Goal: Task Accomplishment & Management: Complete application form

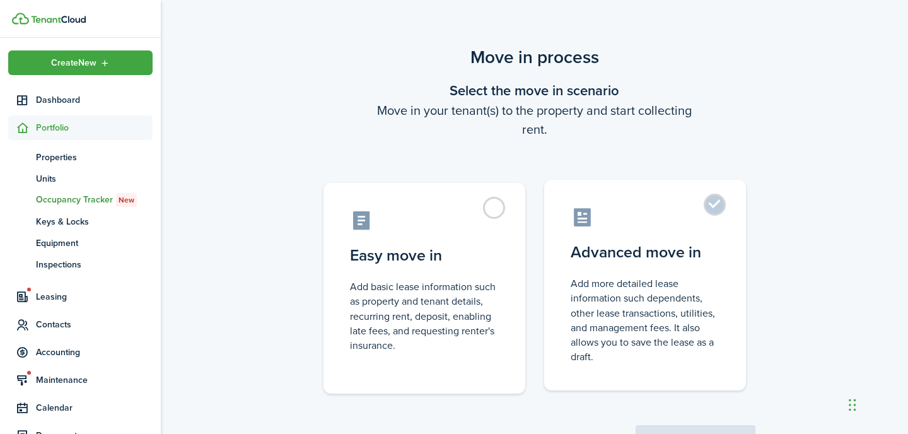
click at [669, 213] on control-radio-card-icon at bounding box center [645, 217] width 149 height 22
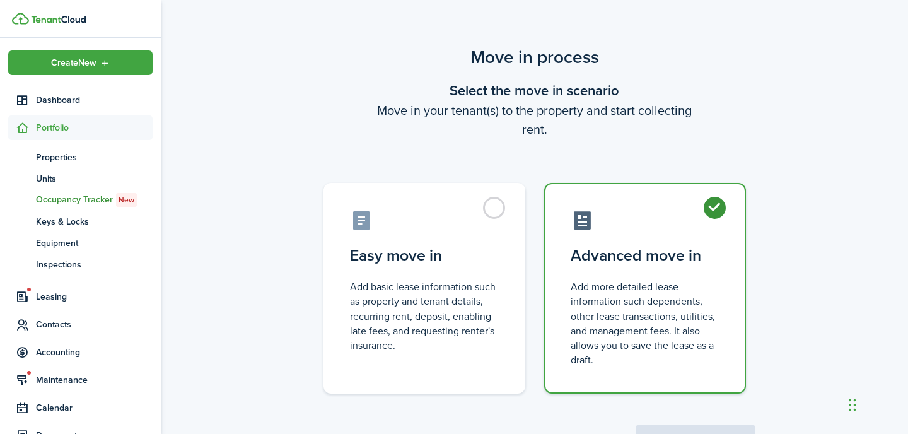
radio input "true"
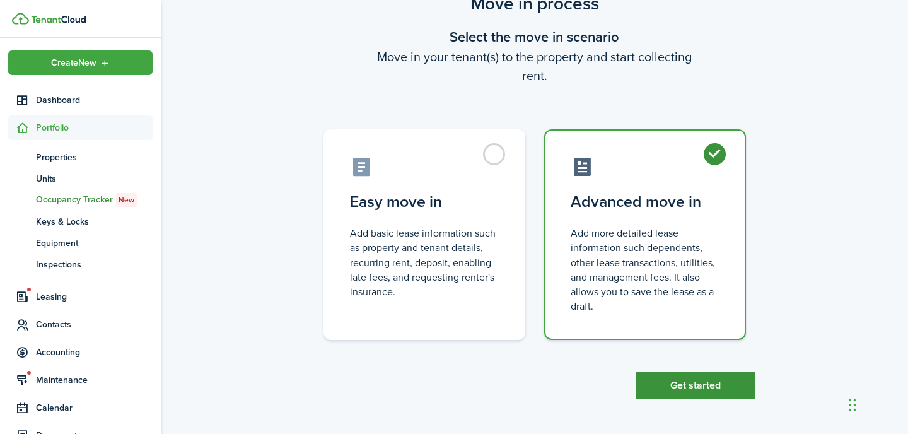
click at [672, 374] on button "Get started" at bounding box center [696, 386] width 120 height 28
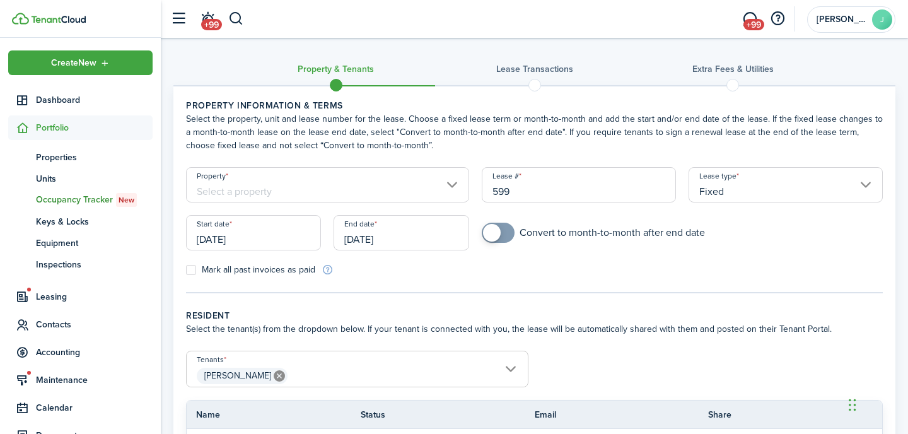
click at [390, 197] on input "Property" at bounding box center [327, 184] width 283 height 35
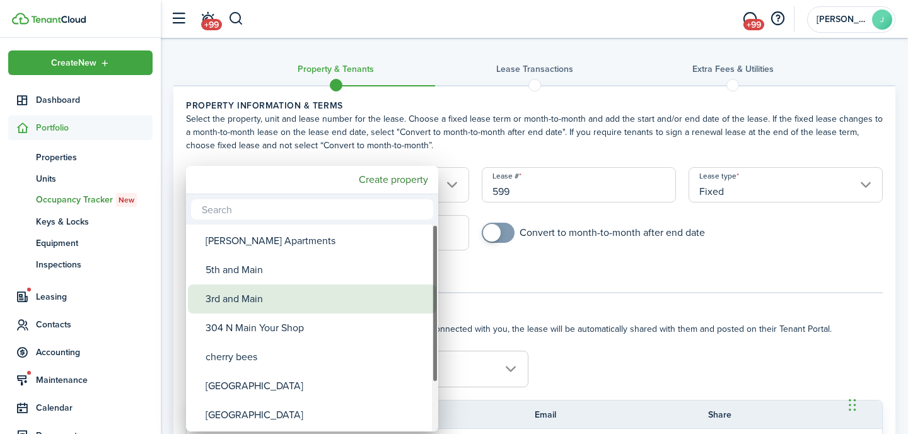
click at [285, 300] on div "3rd and Main" at bounding box center [317, 298] width 223 height 29
type input "3rd and Main"
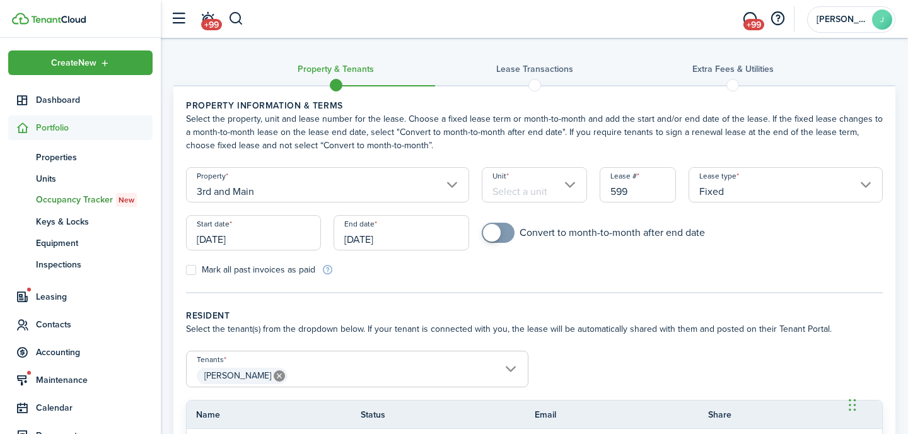
click at [503, 186] on input "Unit" at bounding box center [535, 184] width 106 height 35
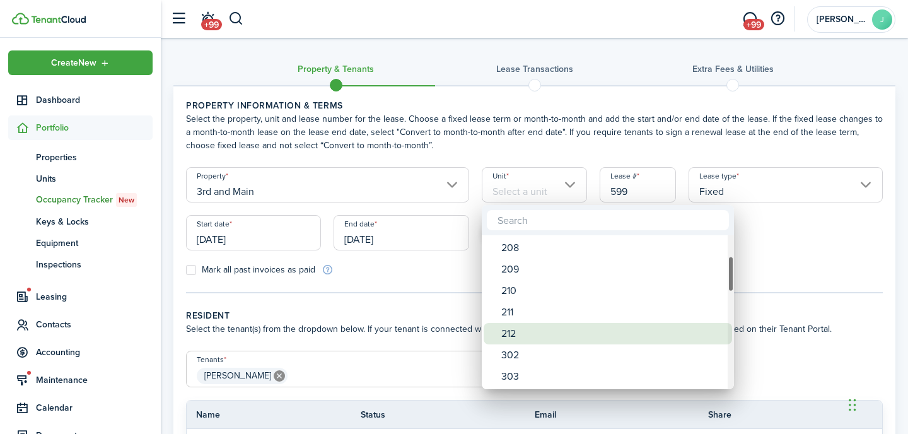
click at [516, 331] on div "212" at bounding box center [612, 333] width 223 height 21
type input "212"
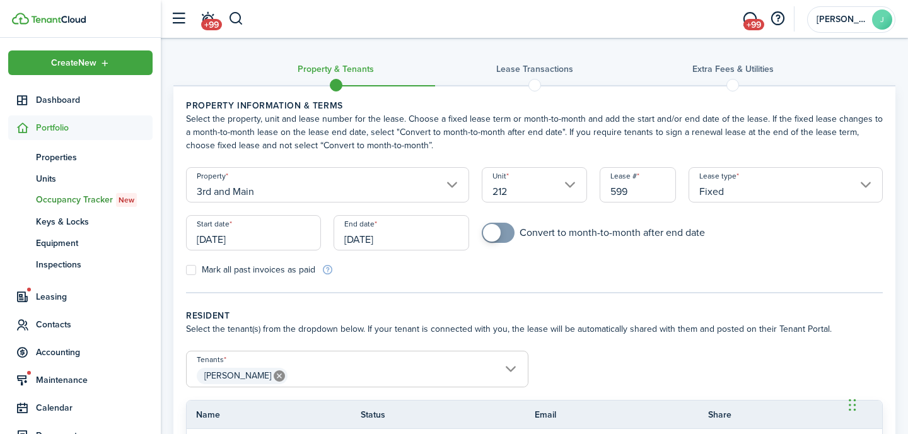
click at [300, 242] on input "[DATE]" at bounding box center [253, 232] width 135 height 35
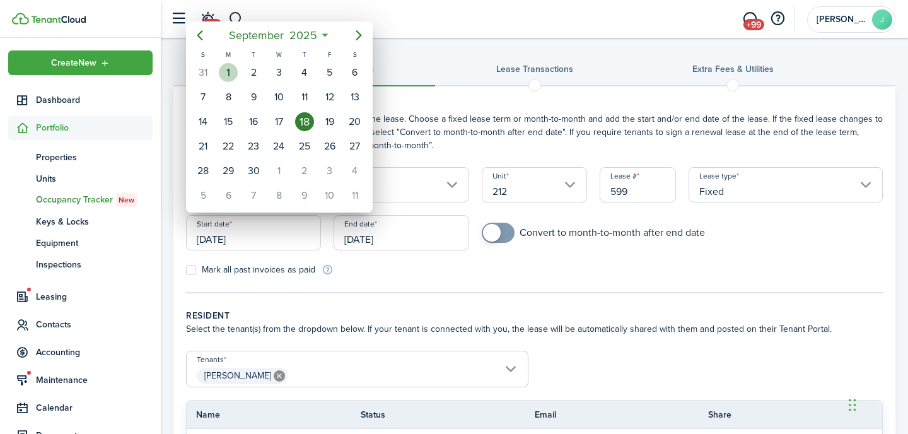
click at [230, 71] on div "1" at bounding box center [228, 72] width 19 height 19
type input "[DATE]"
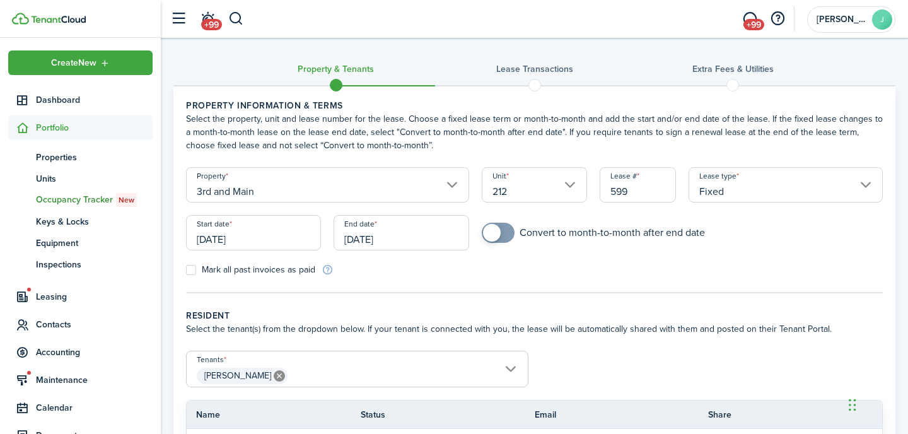
click at [416, 233] on input "[DATE]" at bounding box center [401, 232] width 135 height 35
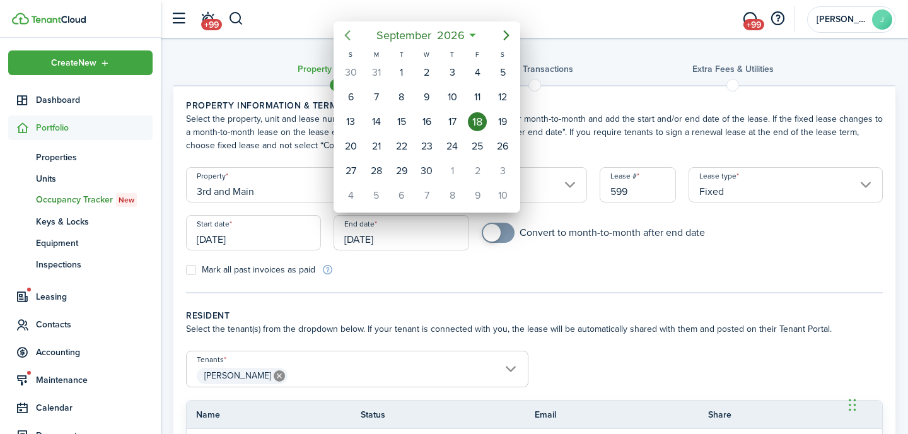
click at [348, 38] on icon "Previous page" at bounding box center [348, 35] width 6 height 10
click at [383, 197] on div "31" at bounding box center [376, 195] width 19 height 19
type input "[DATE]"
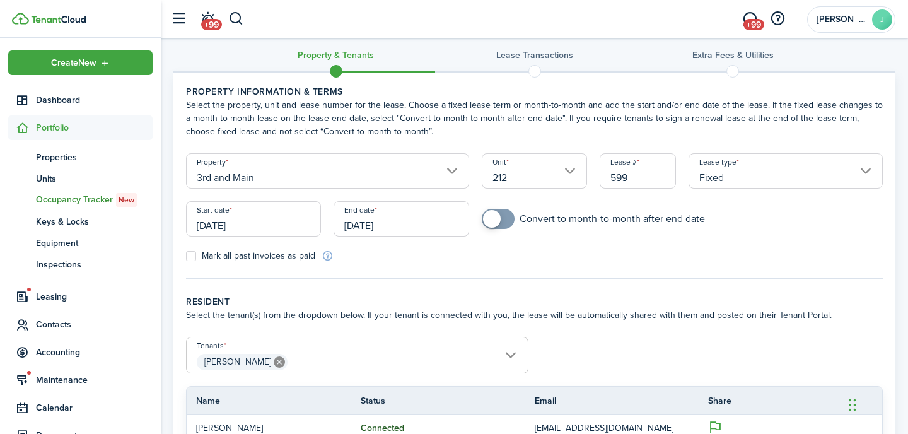
scroll to position [15, 0]
checkbox input "true"
click at [503, 216] on span at bounding box center [498, 218] width 13 height 20
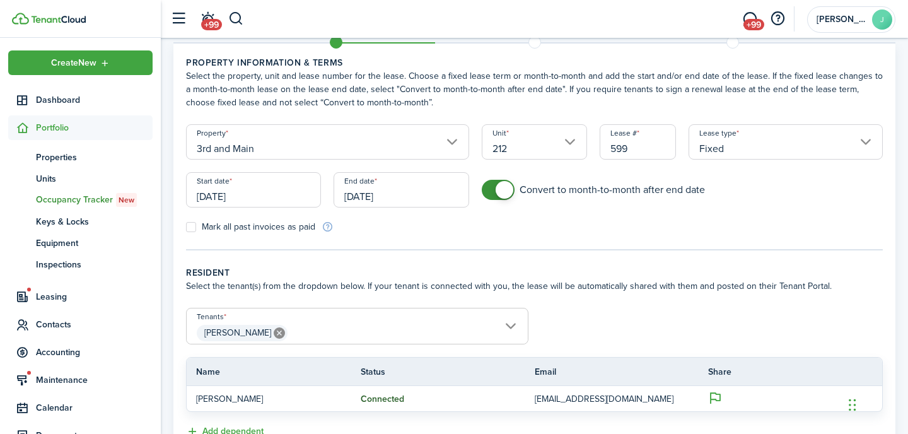
scroll to position [143, 0]
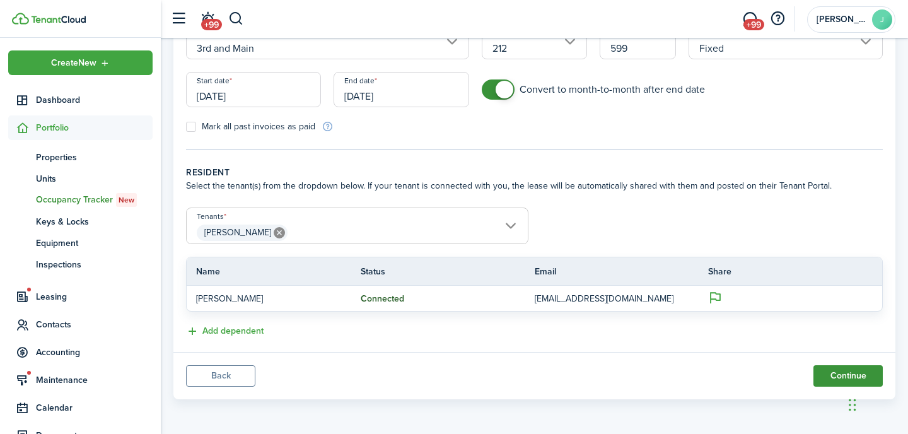
click at [824, 381] on button "Continue" at bounding box center [848, 375] width 69 height 21
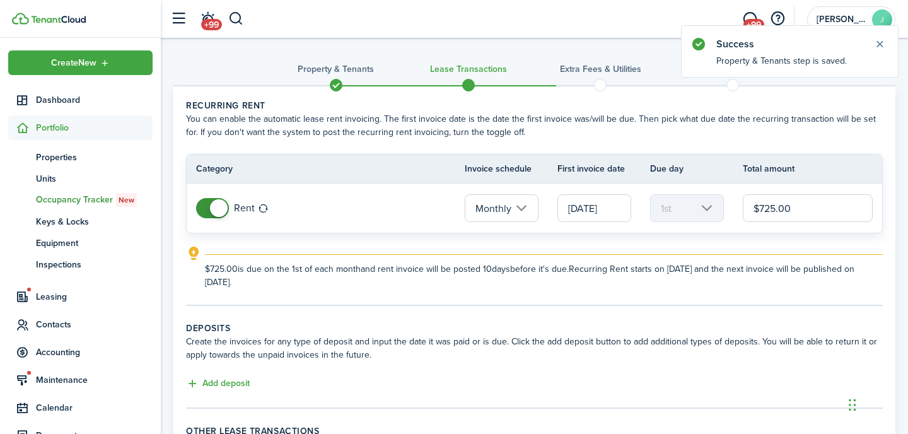
click at [770, 207] on input "$725.00" at bounding box center [808, 208] width 130 height 28
type input "$750.00"
click at [226, 387] on button "Add deposit" at bounding box center [218, 384] width 64 height 15
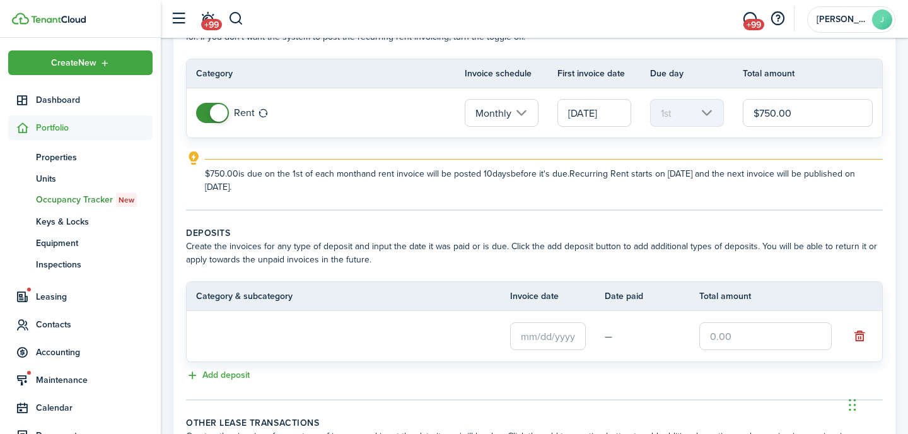
scroll to position [122, 0]
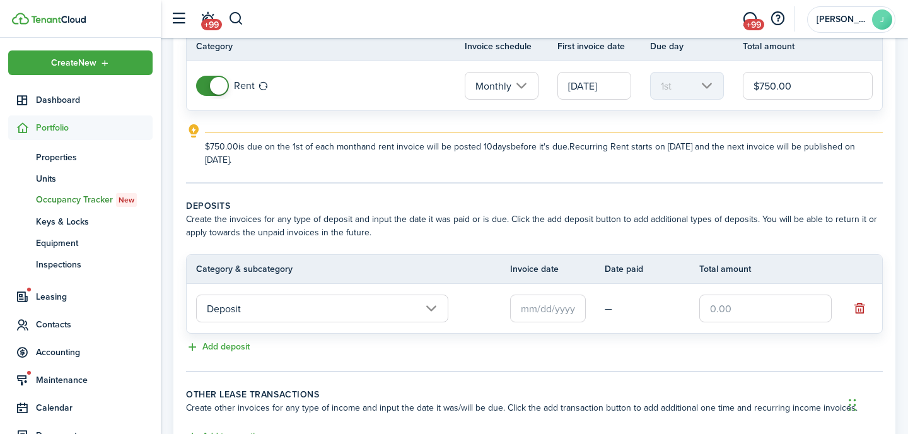
click at [566, 310] on input "text" at bounding box center [548, 309] width 76 height 28
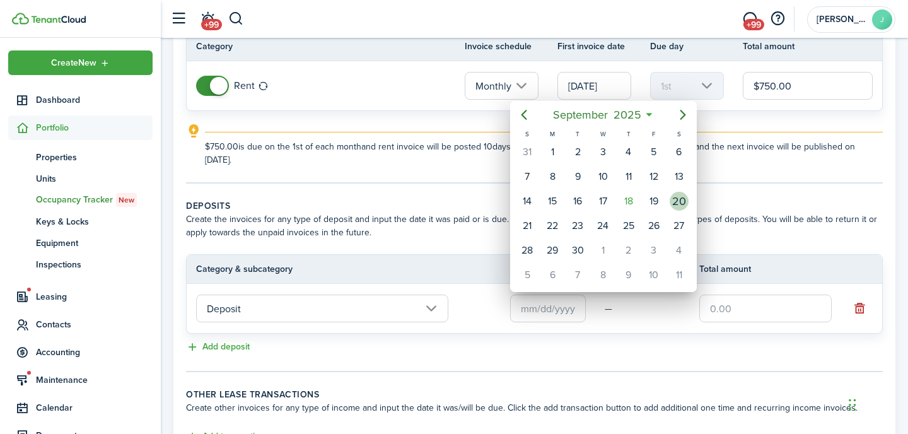
click at [677, 202] on div "20" at bounding box center [679, 201] width 19 height 19
type input "[DATE]"
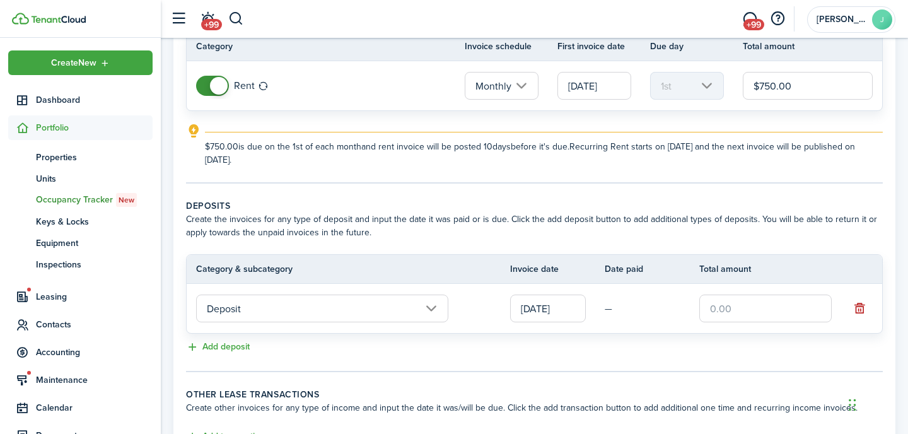
click at [735, 305] on input "text" at bounding box center [766, 309] width 132 height 28
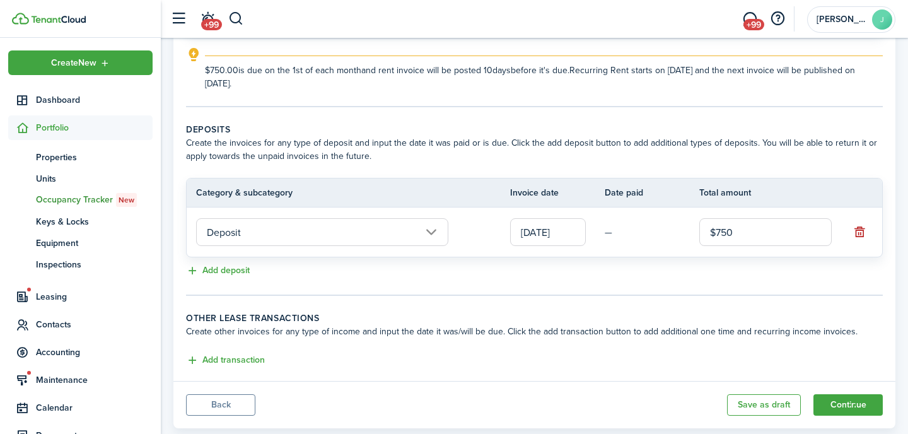
scroll to position [228, 0]
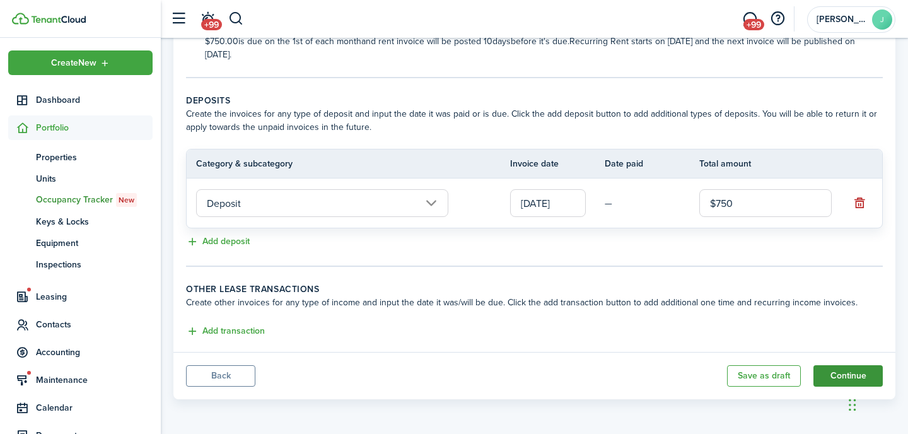
type input "$750.00"
click at [833, 381] on button "Continue" at bounding box center [848, 375] width 69 height 21
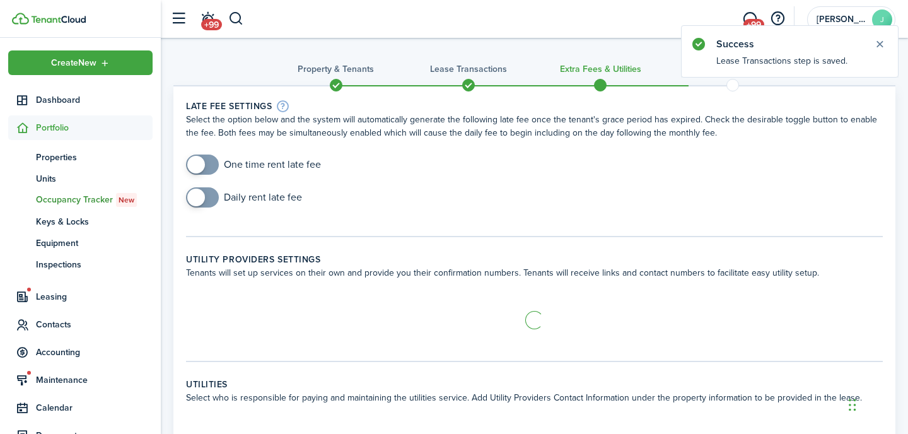
checkbox input "true"
click at [209, 166] on span at bounding box center [202, 165] width 13 height 20
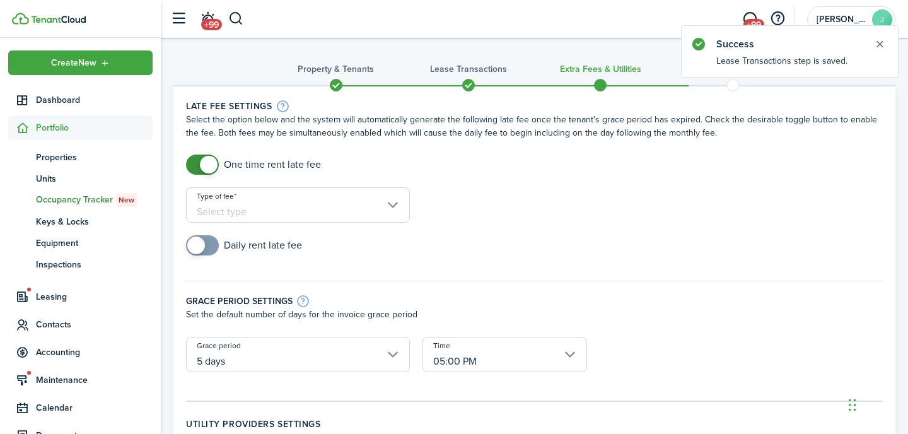
click at [324, 201] on input "Type of fee" at bounding box center [298, 204] width 224 height 35
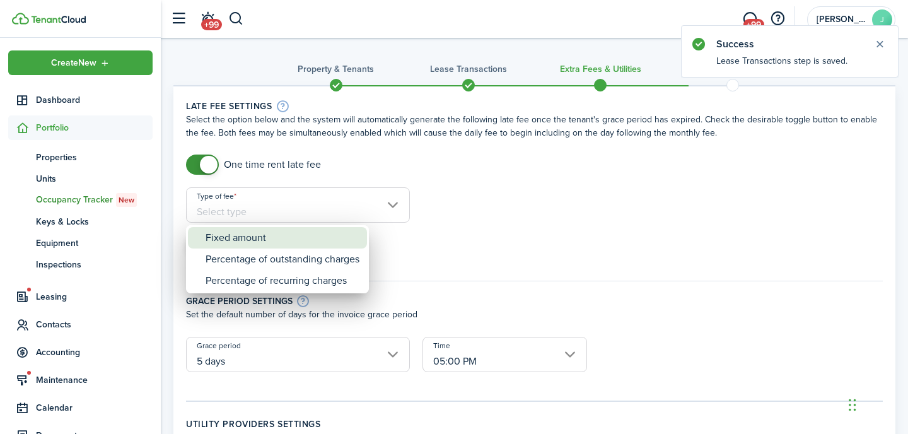
click at [288, 239] on div "Fixed amount" at bounding box center [283, 237] width 154 height 21
type input "Fixed amount"
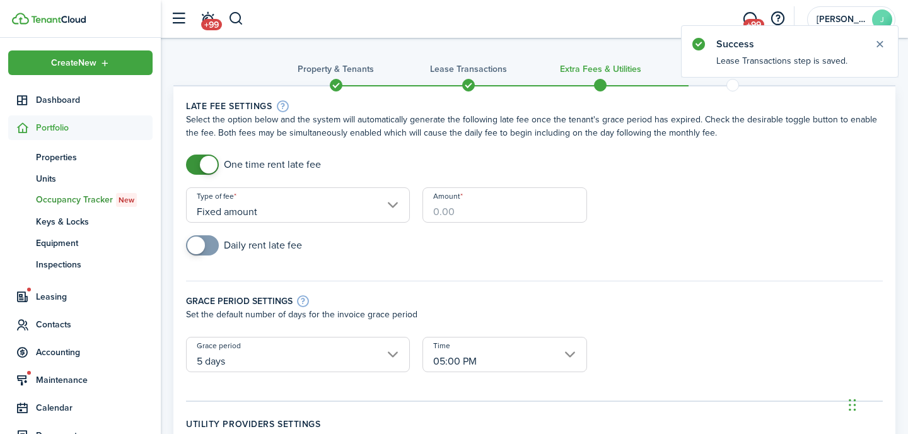
click at [469, 199] on input "Amount" at bounding box center [505, 204] width 165 height 35
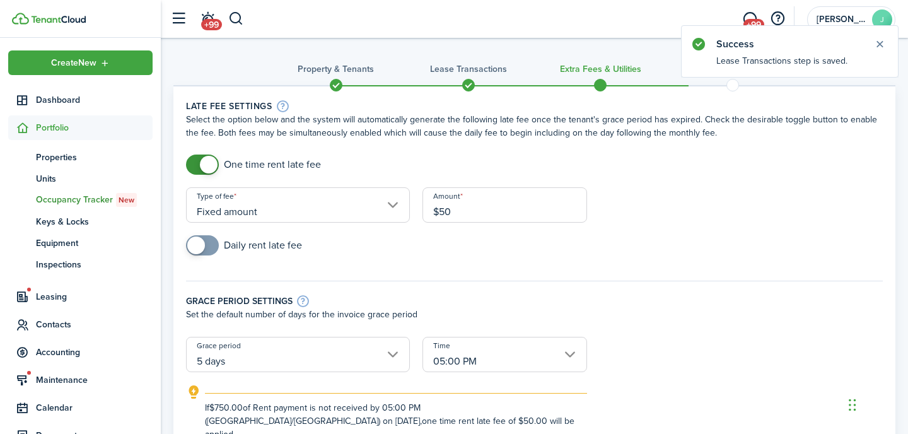
type input "$50.00"
click at [846, 243] on div "Daily rent late fee" at bounding box center [535, 251] width 710 height 33
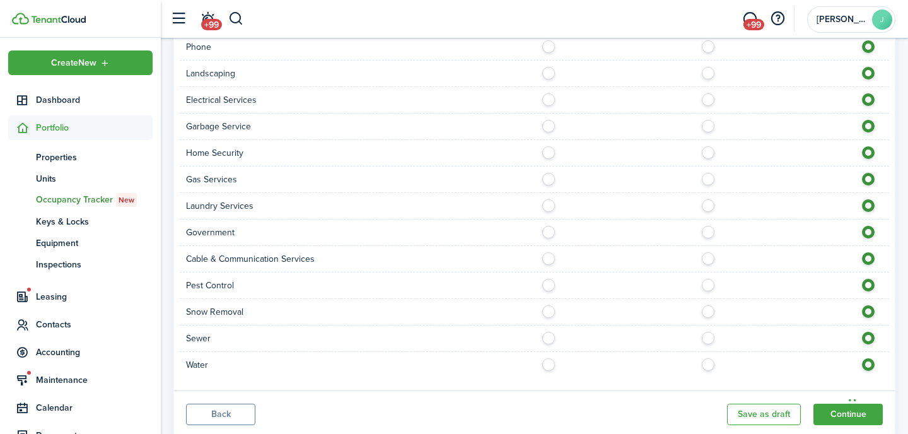
scroll to position [957, 0]
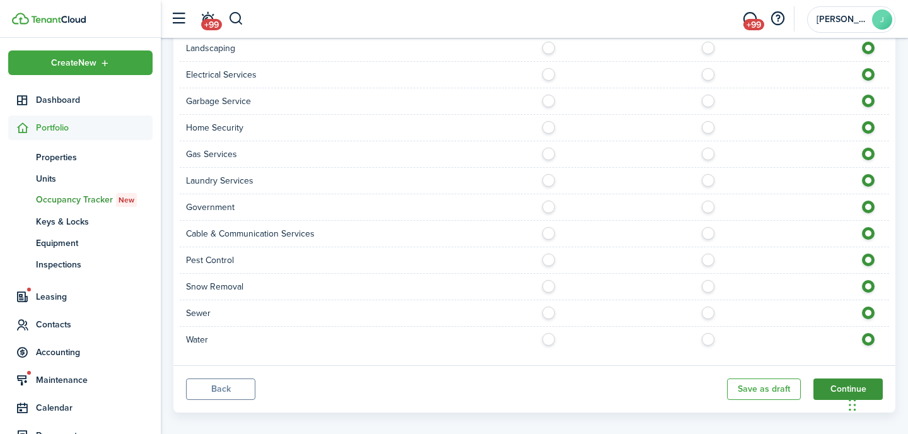
click at [825, 380] on button "Continue" at bounding box center [848, 388] width 69 height 21
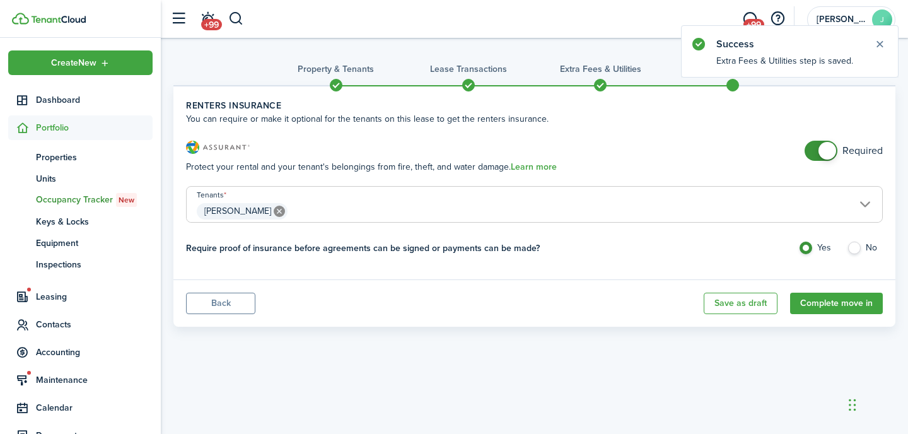
checkbox input "false"
click at [817, 151] on span at bounding box center [821, 151] width 13 height 20
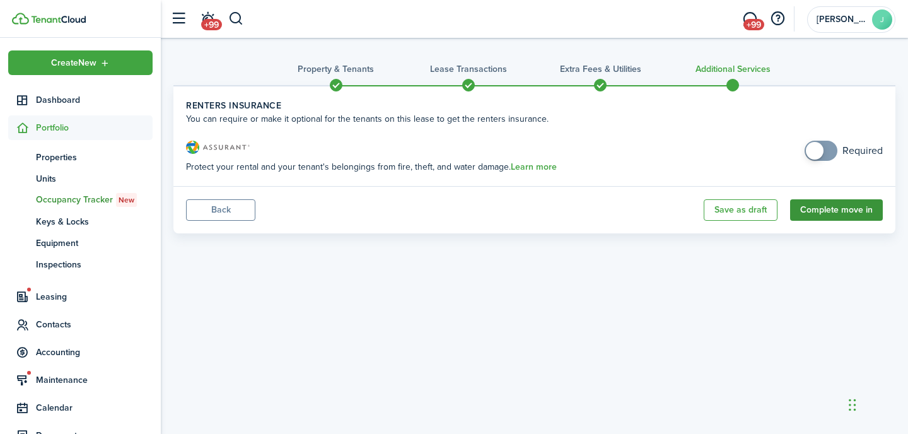
click at [821, 220] on button "Complete move in" at bounding box center [836, 209] width 93 height 21
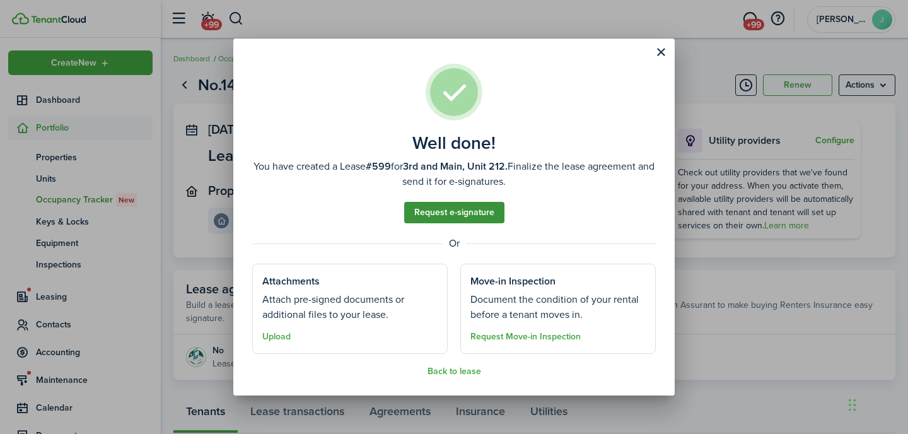
click at [471, 207] on link "Request e-signature" at bounding box center [454, 212] width 100 height 21
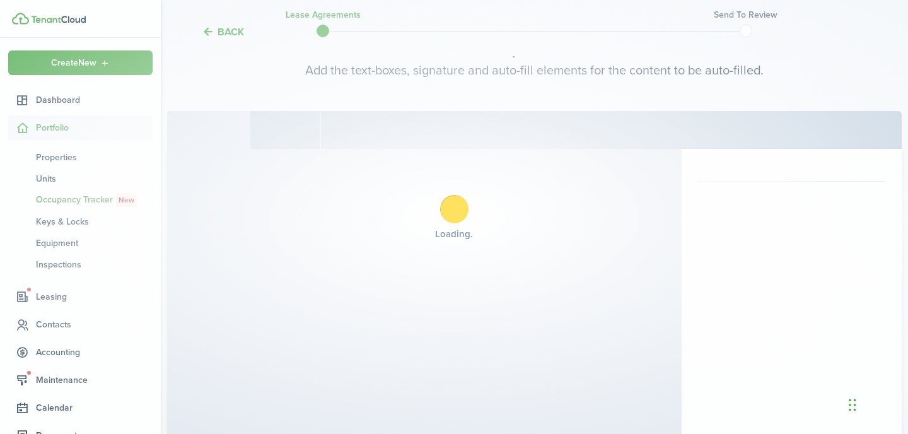
scroll to position [88, 0]
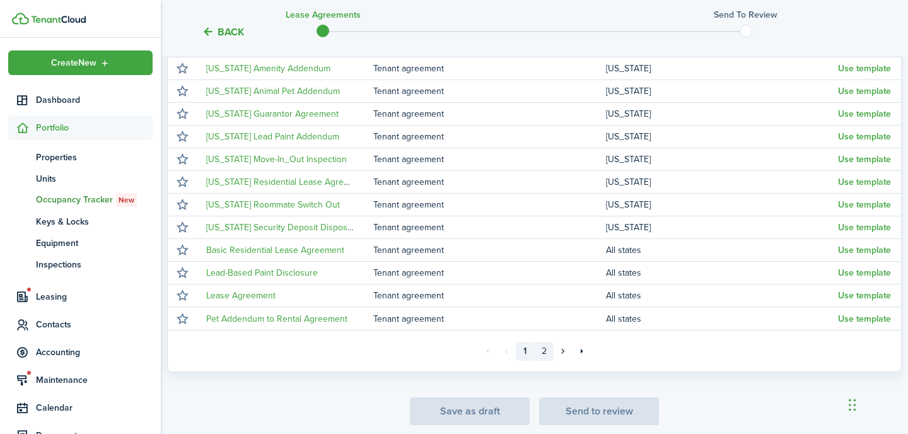
click at [548, 349] on link "2" at bounding box center [544, 351] width 19 height 19
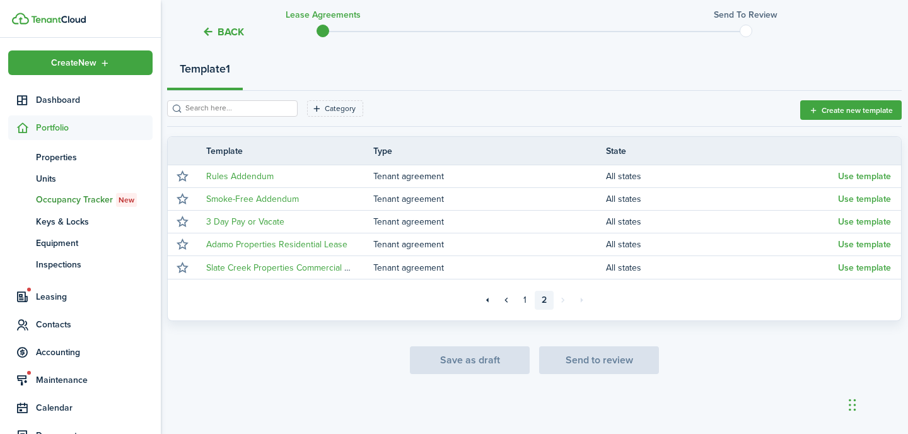
scroll to position [144, 0]
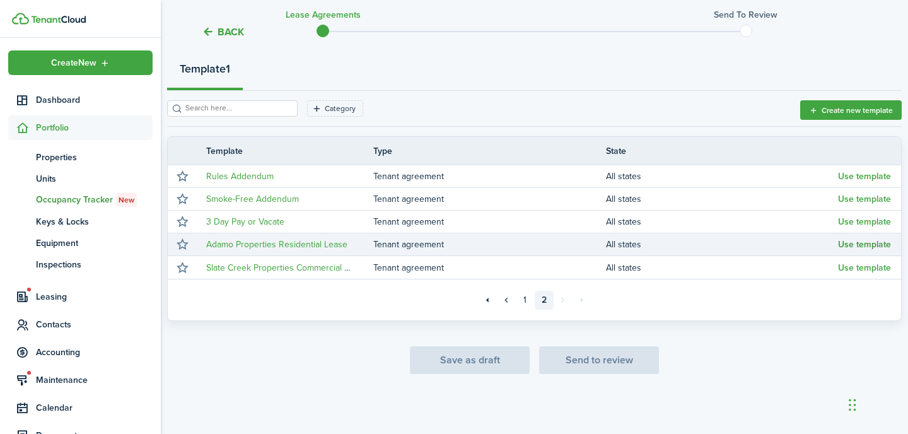
click at [848, 249] on button "Use template" at bounding box center [864, 245] width 53 height 10
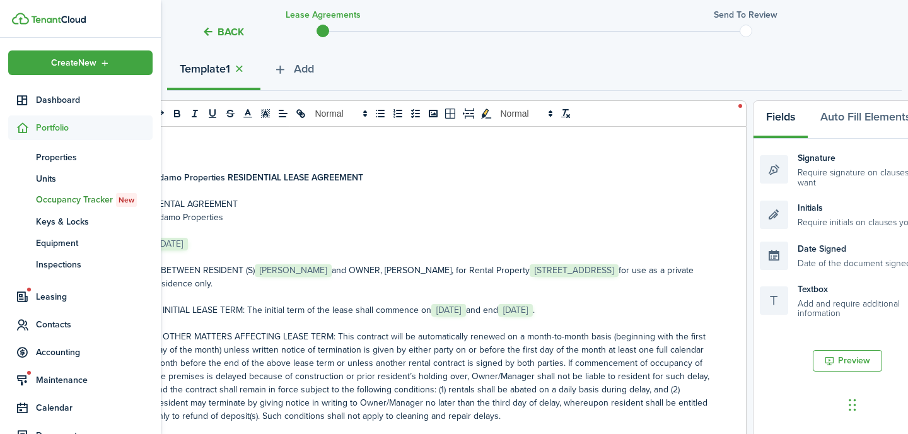
scroll to position [37, 0]
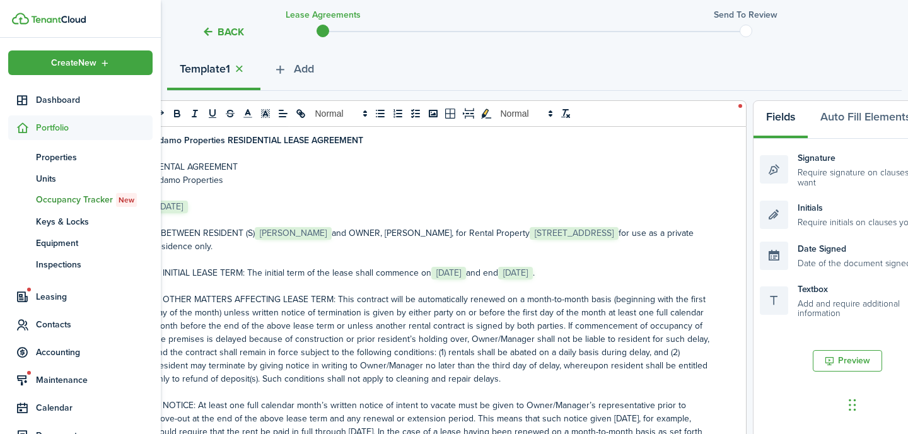
click at [483, 232] on span "and OWNER, [PERSON_NAME], for Rental Property" at bounding box center [431, 232] width 198 height 13
click at [464, 275] on span "[DATE]" at bounding box center [448, 273] width 35 height 13
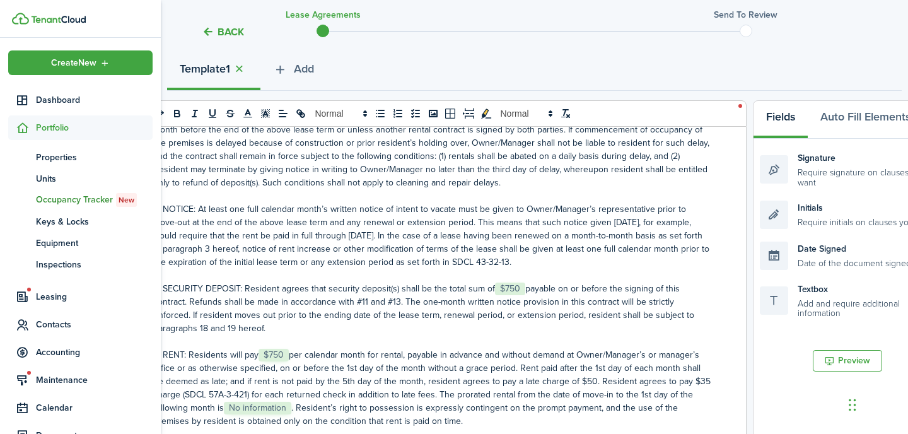
scroll to position [251, 0]
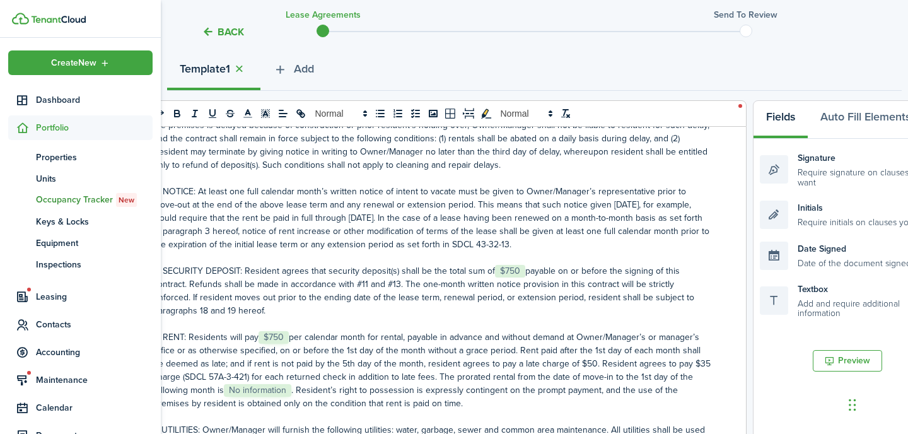
click at [264, 390] on span "No information" at bounding box center [257, 390] width 67 height 13
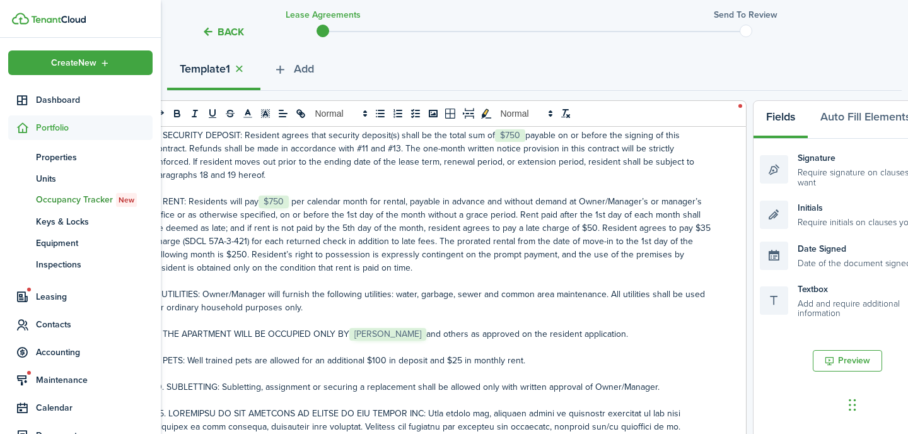
scroll to position [390, 0]
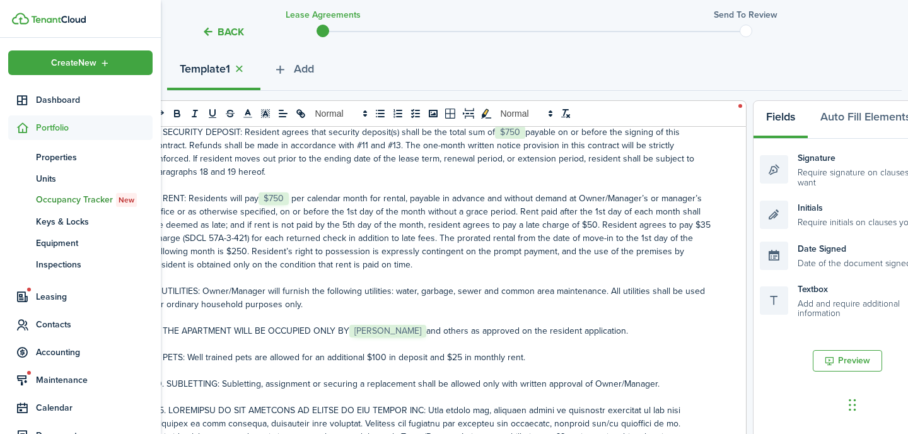
click at [541, 365] on p at bounding box center [432, 370] width 558 height 13
click at [534, 356] on p "9. PETS: Well trained pets are allowed for an additional $100 in deposit and $2…" at bounding box center [432, 357] width 558 height 13
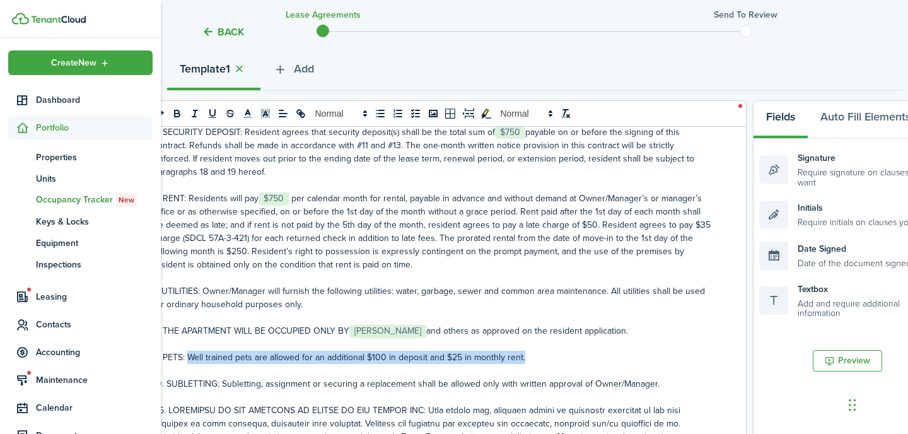
drag, startPoint x: 534, startPoint y: 356, endPoint x: 194, endPoint y: 360, distance: 340.0
click at [193, 360] on p "9. PETS: Well trained pets are allowed for an additional $100 in deposit and $2…" at bounding box center [432, 357] width 558 height 13
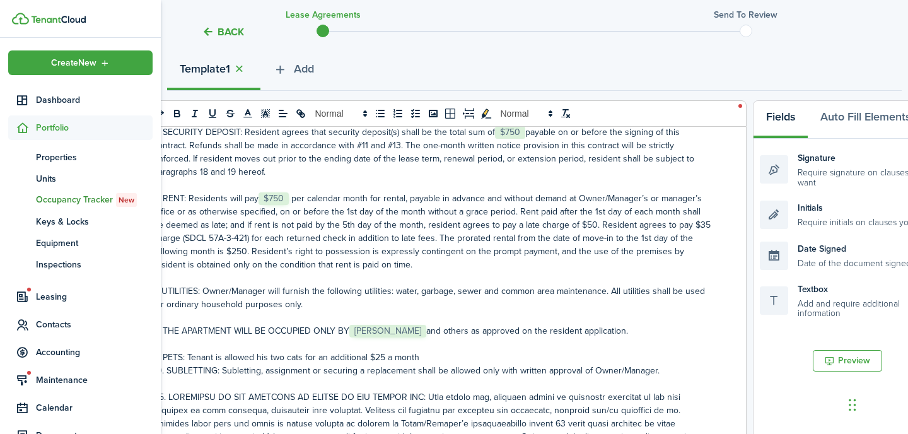
click at [388, 358] on p "9. PETS: Tenant is allowed his two cats for an additional $25 a month" at bounding box center [432, 357] width 558 height 13
drag, startPoint x: 454, startPoint y: 358, endPoint x: 307, endPoint y: 353, distance: 147.7
click at [306, 353] on p "9. PETS: Tenant is allowed his two cats for an additional $25 in depoa month" at bounding box center [432, 357] width 558 height 13
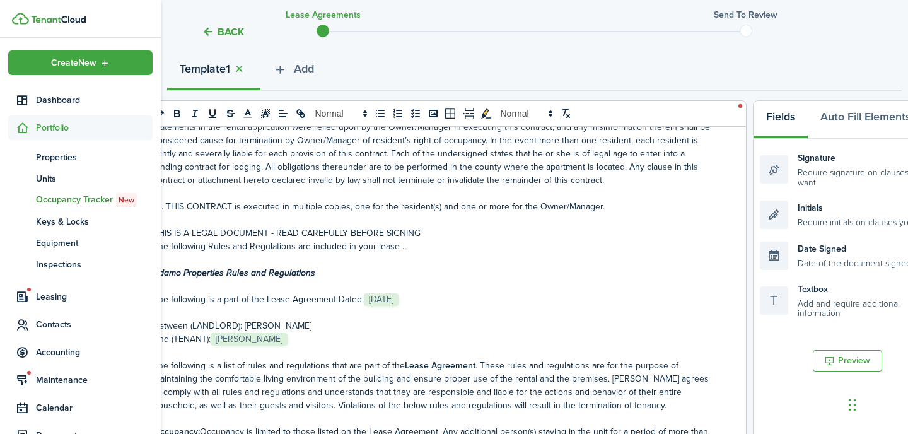
scroll to position [1482, 0]
click at [441, 292] on p "The following is a part of the Lease Agreement Dated: ﻿ [DATE] ﻿" at bounding box center [432, 298] width 558 height 13
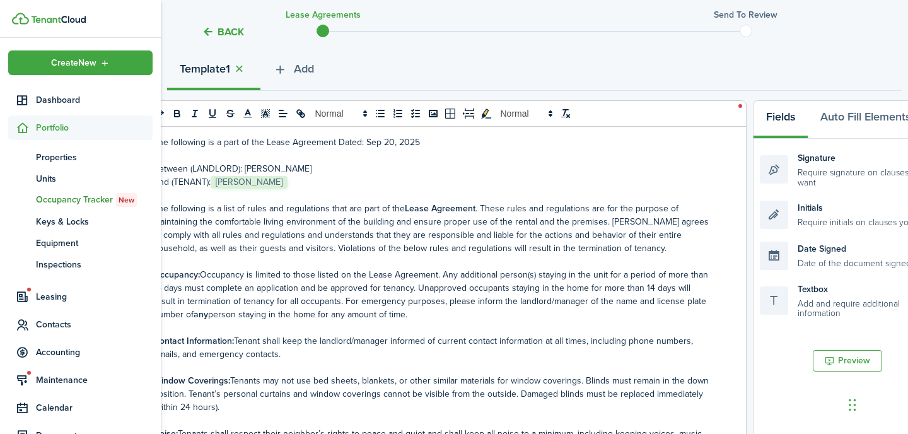
scroll to position [1636, 0]
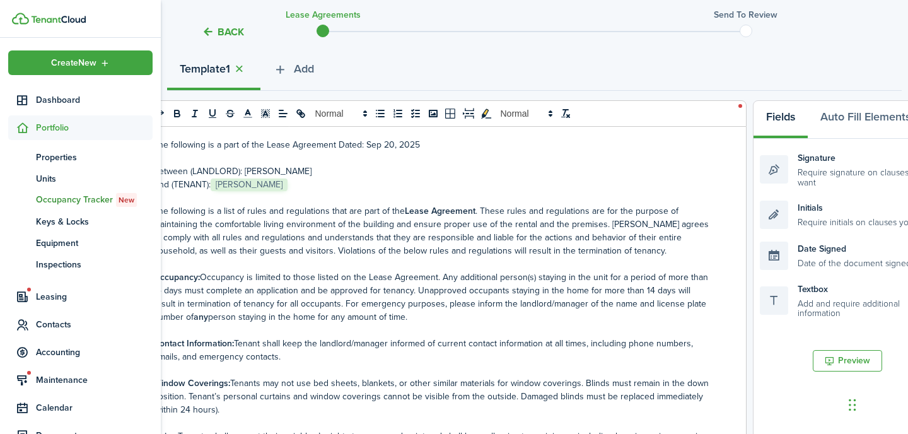
click at [607, 257] on p at bounding box center [432, 263] width 558 height 13
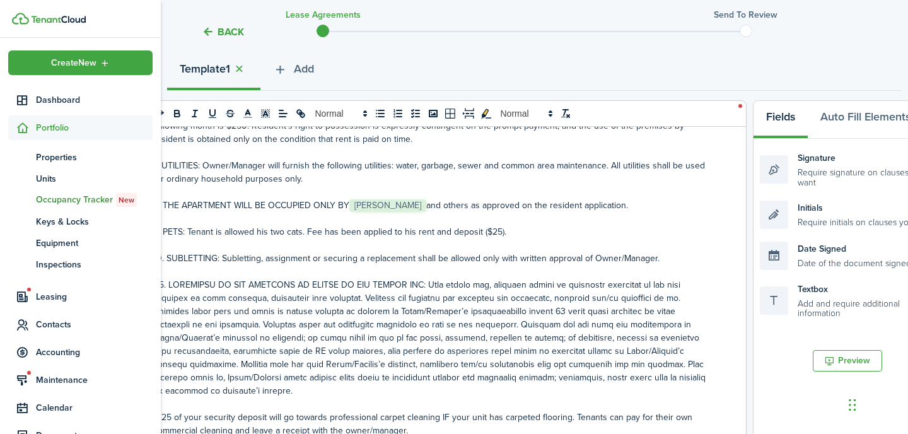
scroll to position [510, 0]
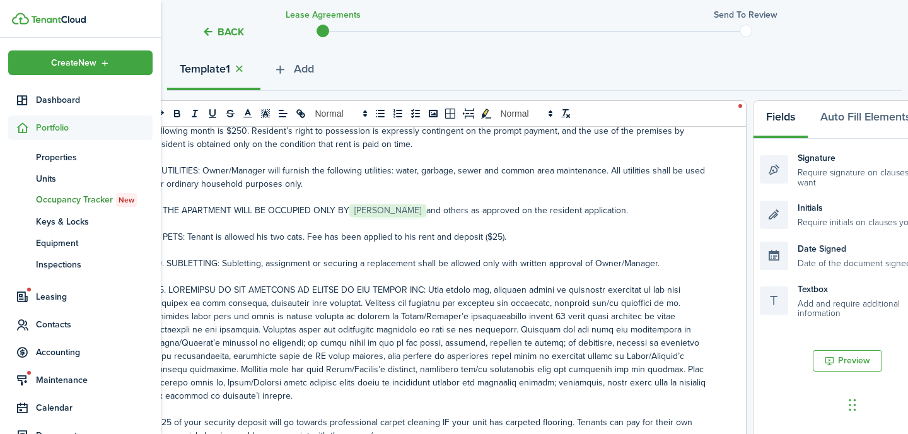
click at [242, 276] on p at bounding box center [432, 276] width 558 height 13
click at [536, 237] on p "9. PETS: Tenant is allowed his two cats. Fee has been applied to his rent and d…" at bounding box center [432, 236] width 558 height 13
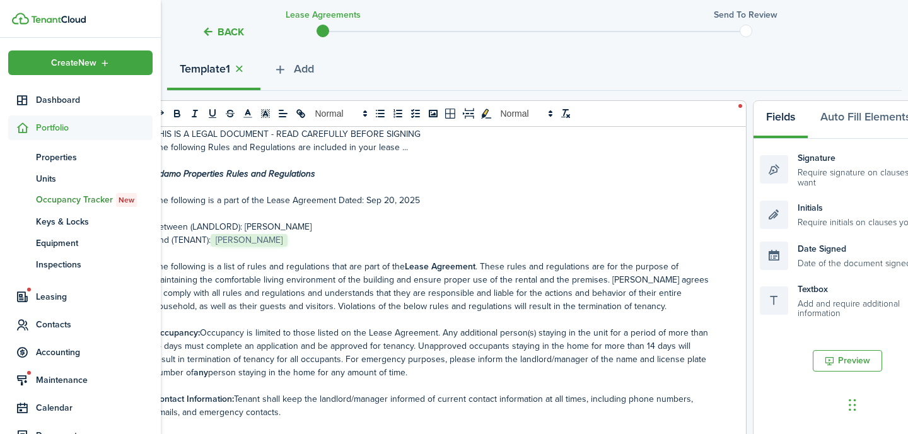
scroll to position [1582, 0]
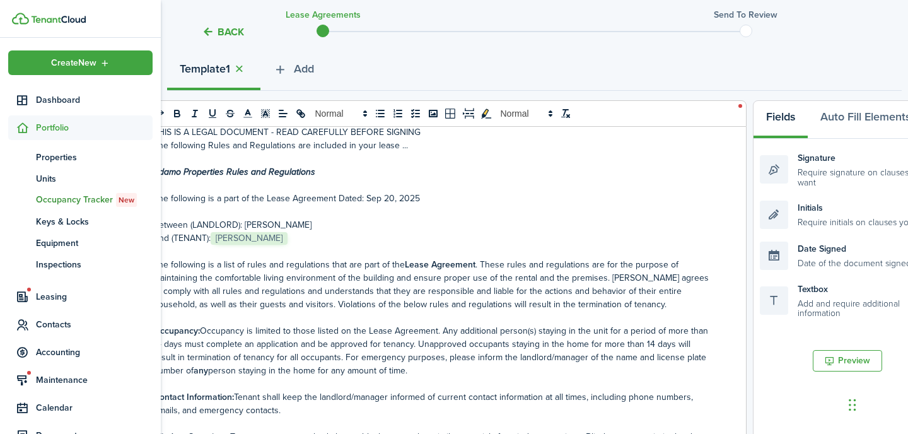
click at [618, 272] on p "The following is a list of rules and regulations that are part of the Lease Agr…" at bounding box center [432, 284] width 558 height 53
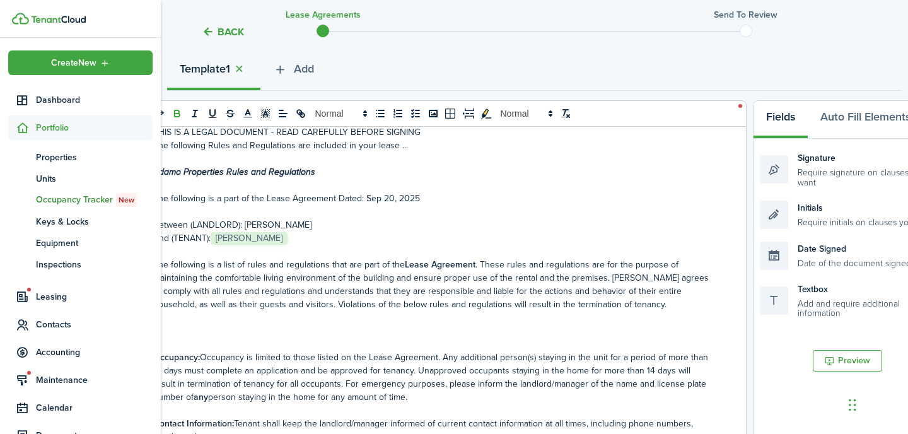
click at [175, 115] on icon "bold" at bounding box center [177, 115] width 5 height 3
click at [182, 113] on icon "bold" at bounding box center [177, 113] width 11 height 11
click at [213, 114] on icon "underline" at bounding box center [212, 113] width 11 height 11
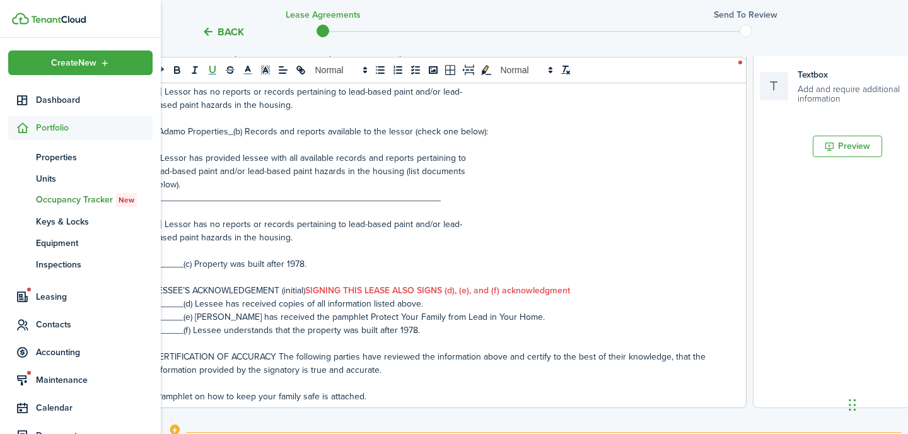
scroll to position [547, 0]
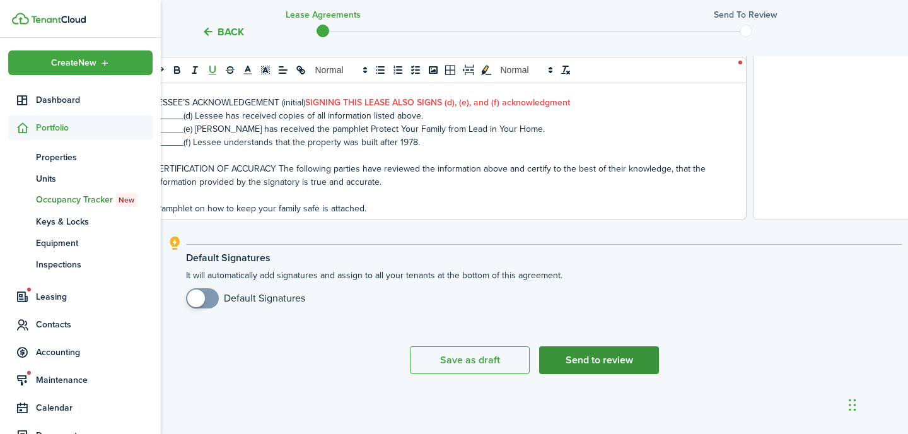
click at [617, 358] on button "Send to review" at bounding box center [599, 360] width 120 height 28
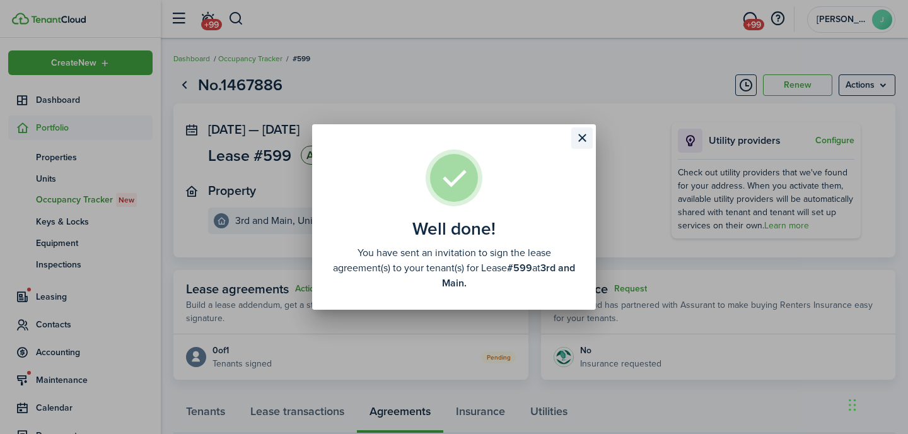
click at [589, 139] on button "Close modal" at bounding box center [581, 137] width 21 height 21
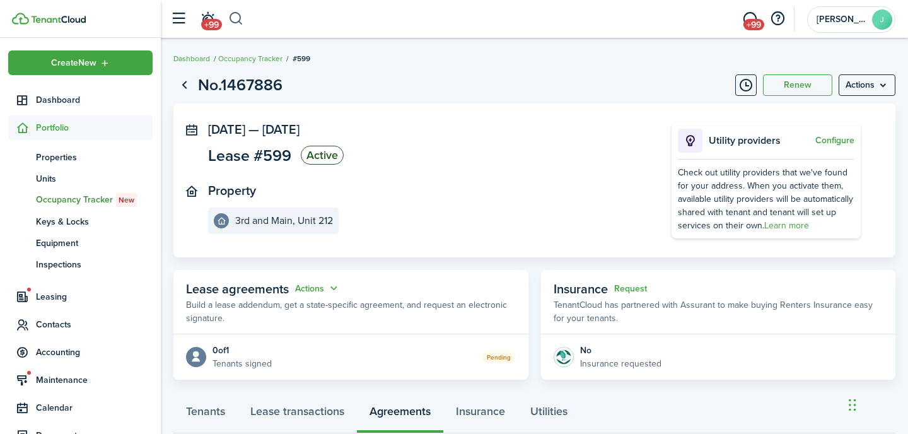
click at [239, 25] on button "button" at bounding box center [236, 18] width 16 height 21
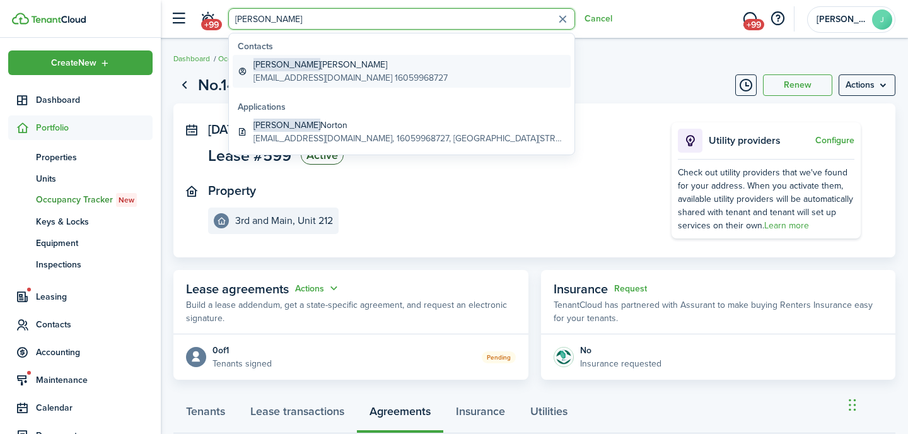
type input "[PERSON_NAME]"
click at [327, 73] on global-search-item-description "[EMAIL_ADDRESS][DOMAIN_NAME] 16059968727" at bounding box center [351, 77] width 194 height 13
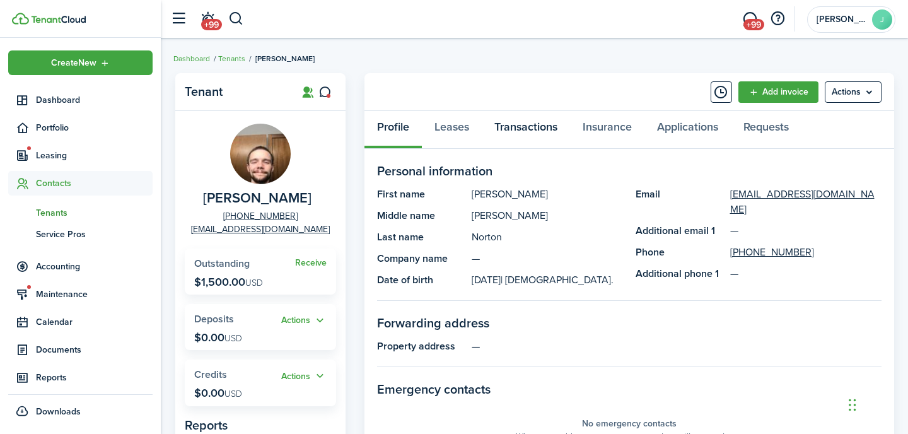
click at [529, 129] on link "Transactions" at bounding box center [526, 130] width 88 height 38
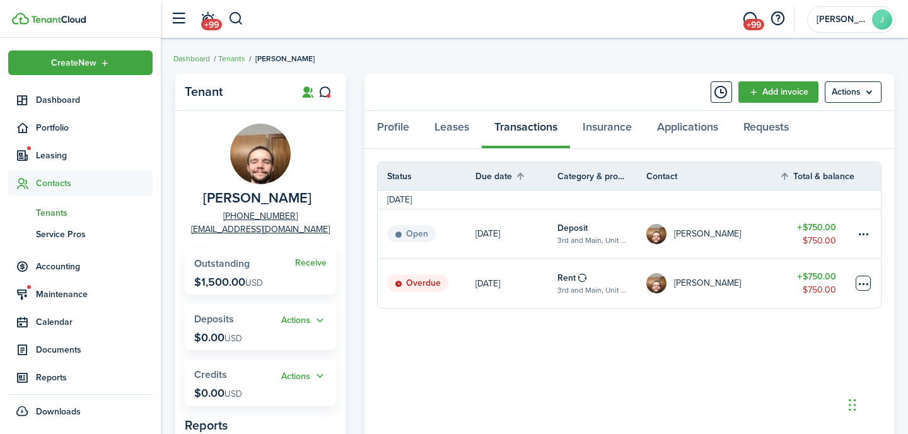
click at [859, 280] on table-menu-btn-icon at bounding box center [863, 283] width 15 height 15
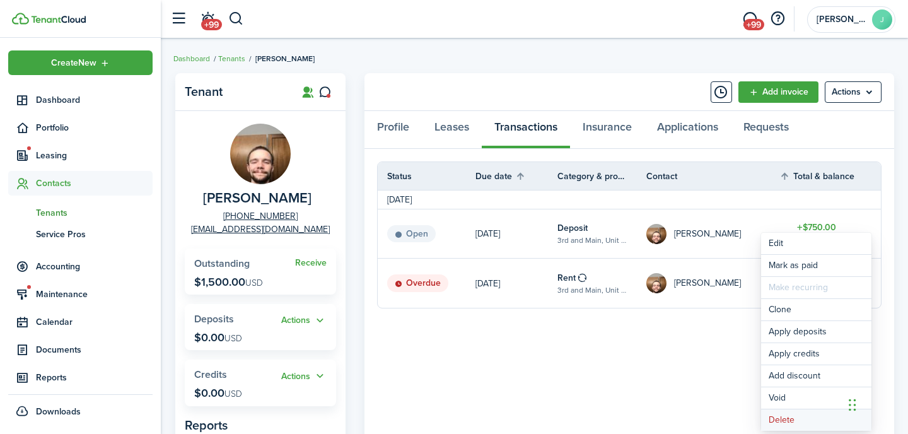
click at [787, 419] on button "Delete" at bounding box center [816, 419] width 110 height 21
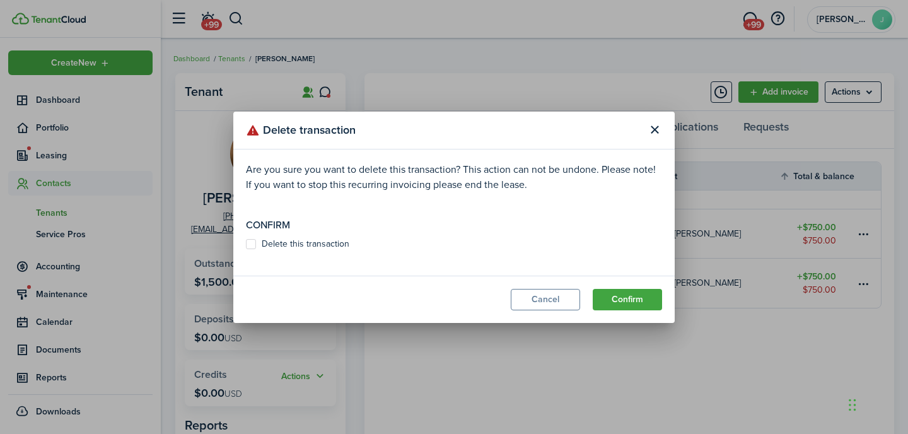
click at [332, 239] on label "Delete this transaction" at bounding box center [297, 244] width 103 height 10
click at [246, 243] on input "Delete this transaction" at bounding box center [245, 243] width 1 height 1
checkbox input "true"
click at [612, 290] on button "Confirm" at bounding box center [627, 299] width 69 height 21
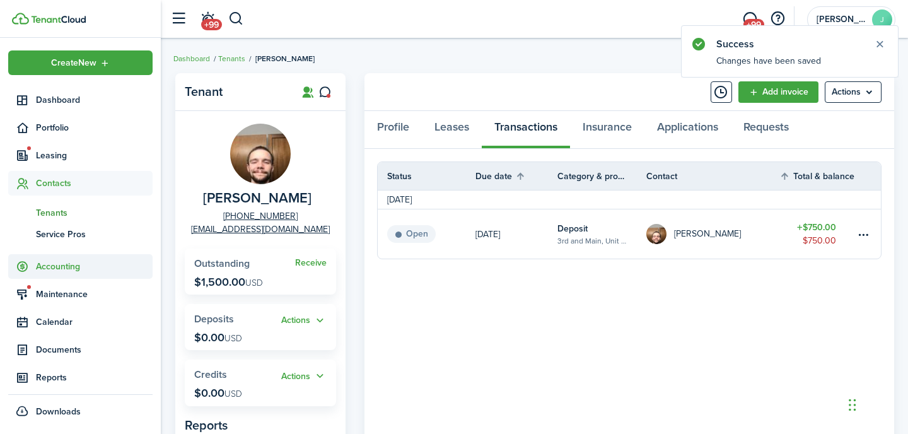
click at [67, 274] on span "Accounting" at bounding box center [80, 266] width 144 height 25
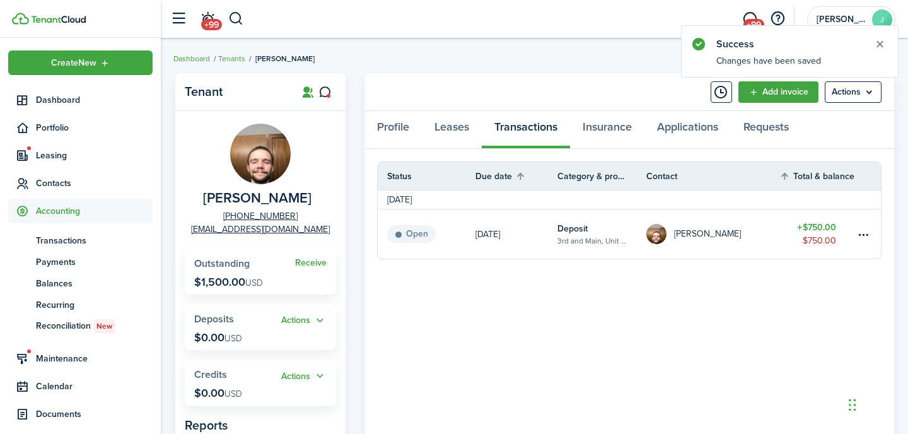
click at [70, 227] on ul "tn Transactions pm Payments bn Balances re Recurring re Reconciliation New" at bounding box center [80, 283] width 144 height 120
click at [69, 242] on span "Transactions" at bounding box center [94, 240] width 117 height 13
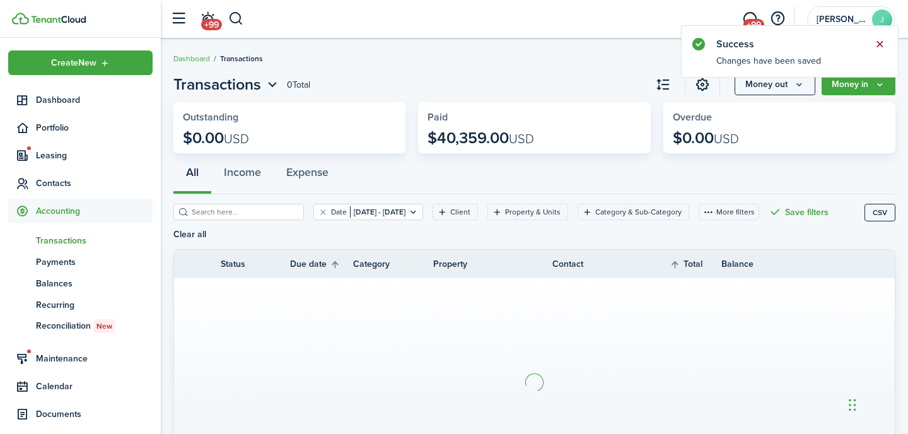
click at [881, 44] on button "Close notify" at bounding box center [880, 44] width 18 height 18
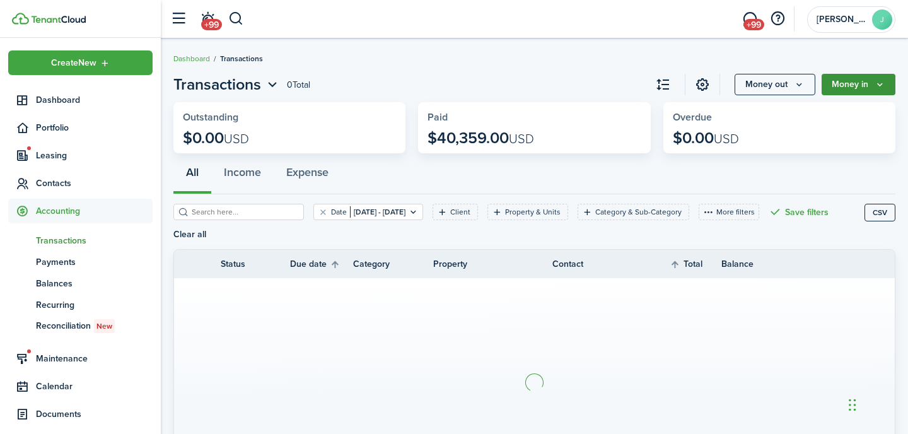
click at [864, 81] on button "Money in" at bounding box center [859, 84] width 74 height 21
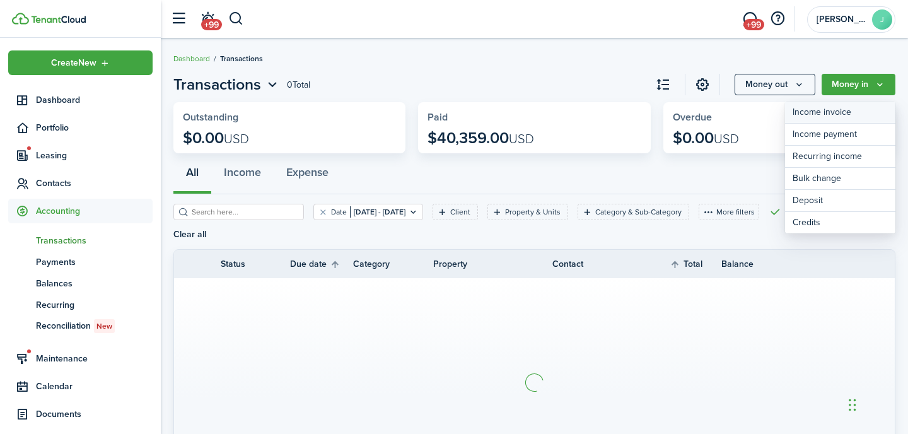
click at [815, 117] on link "Income invoice" at bounding box center [840, 113] width 110 height 22
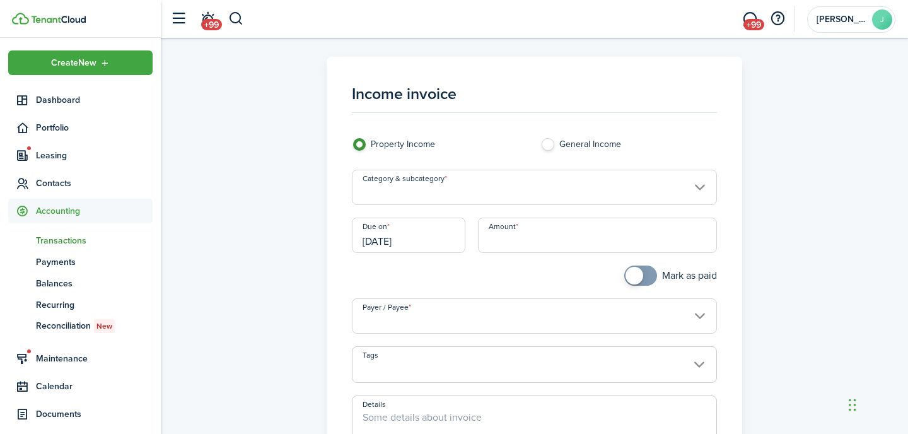
click at [482, 186] on input "Category & subcategory" at bounding box center [535, 187] width 366 height 35
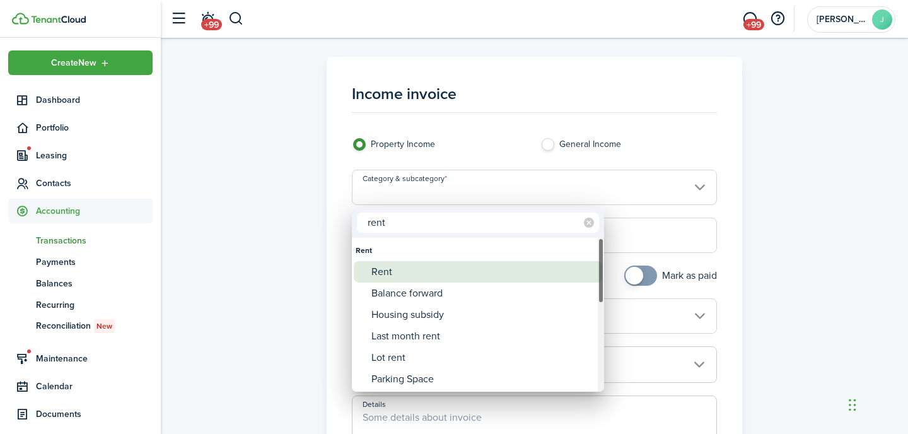
type input "rent"
click at [434, 278] on div "Rent" at bounding box center [483, 271] width 223 height 21
type input "Rent"
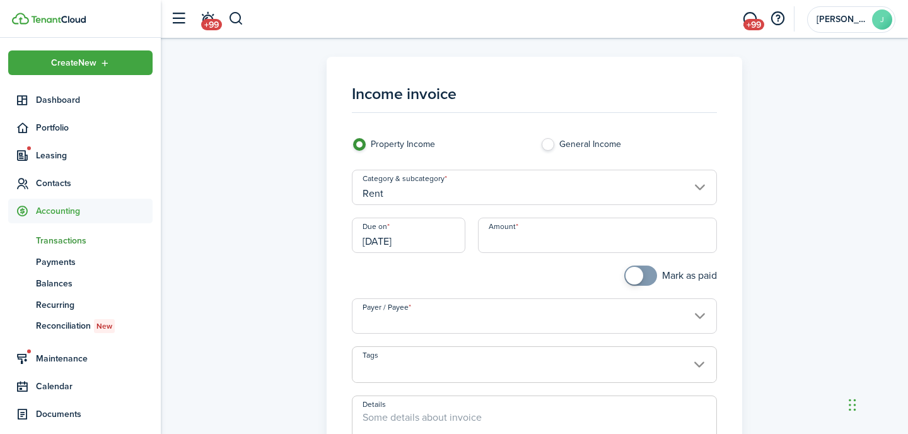
click at [540, 230] on input "Amount" at bounding box center [598, 235] width 240 height 35
click at [428, 231] on input "[DATE]" at bounding box center [409, 235] width 114 height 35
type input "$250.00"
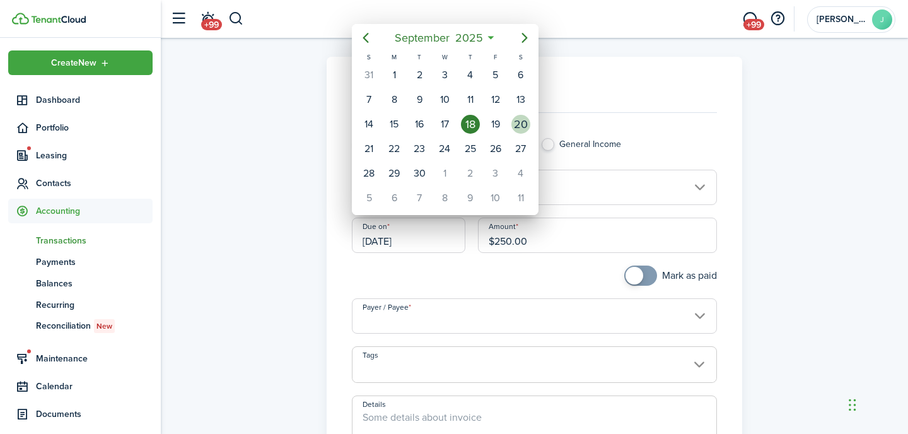
click at [517, 120] on div "20" at bounding box center [521, 124] width 19 height 19
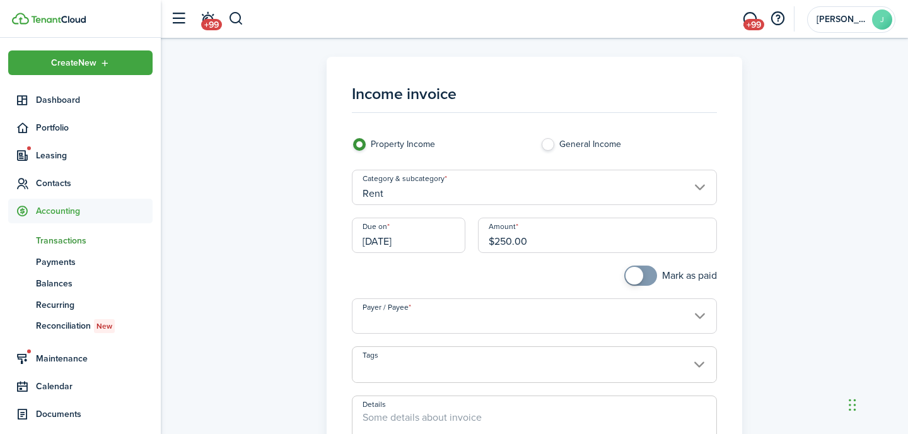
type input "[DATE]"
click at [539, 312] on input "Payer / Payee" at bounding box center [535, 315] width 366 height 35
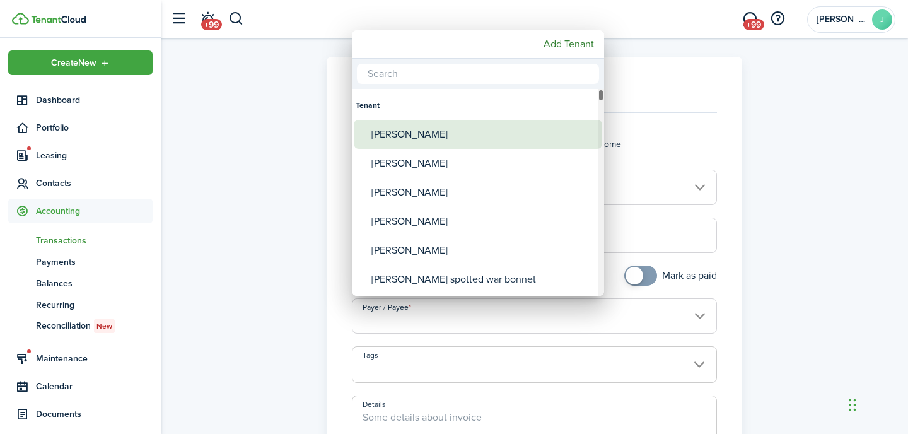
click at [479, 141] on div "[PERSON_NAME]" at bounding box center [483, 134] width 223 height 29
type input "[PERSON_NAME]"
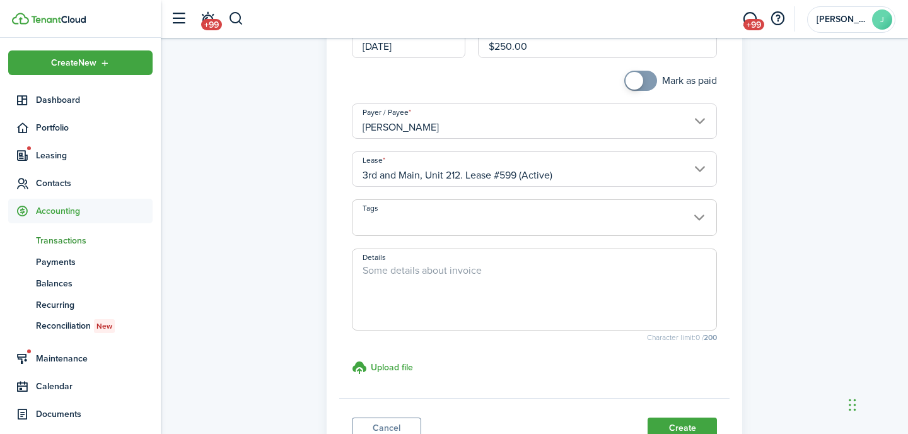
scroll to position [217, 0]
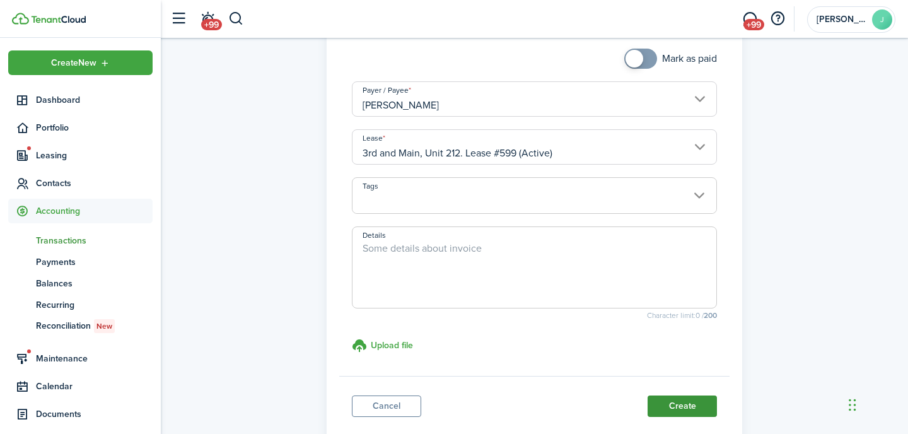
click at [671, 402] on button "Create" at bounding box center [682, 405] width 69 height 21
